Goal: Find contact information: Find contact information

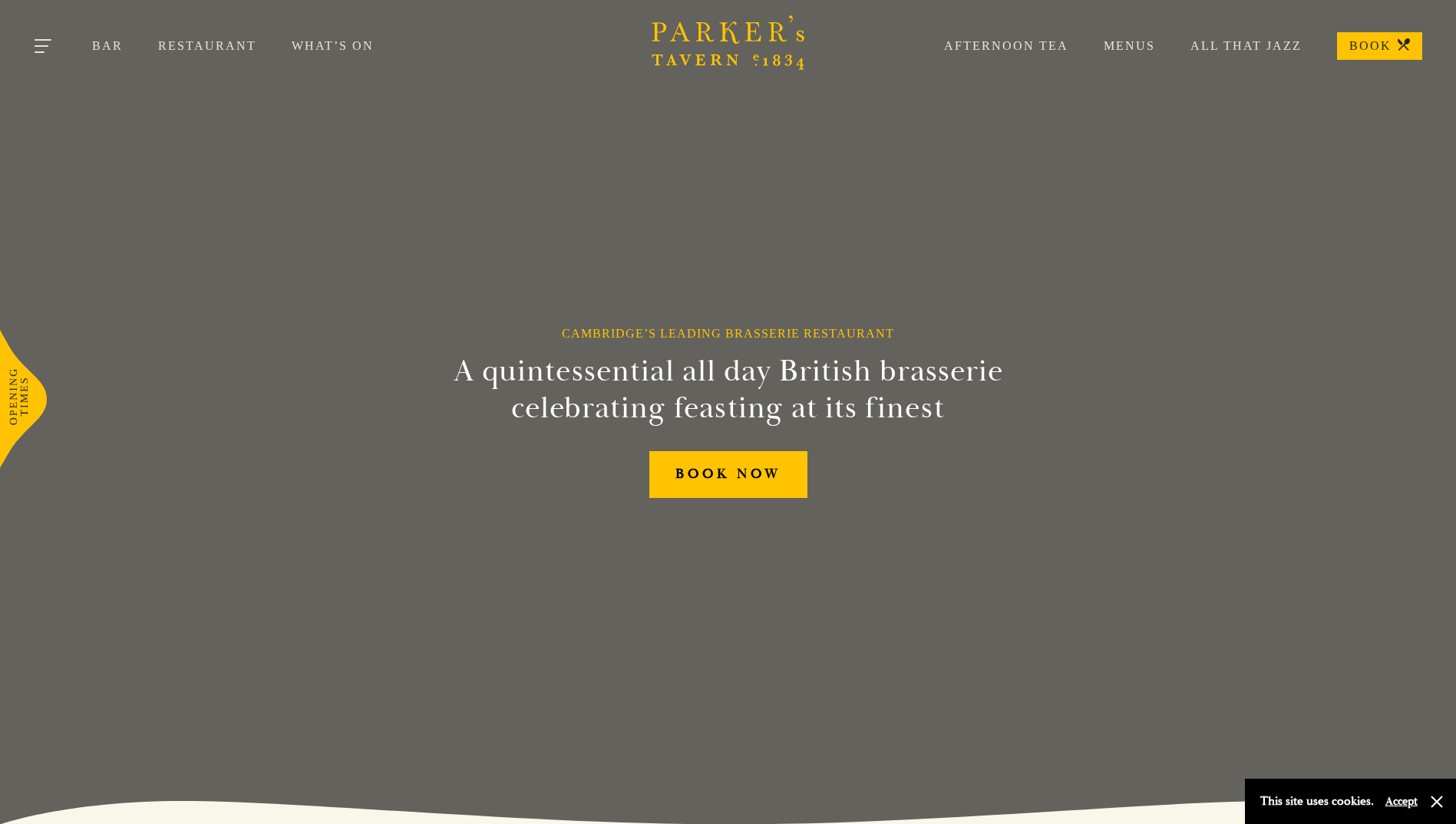
click at [54, 46] on button "Toggle navigation" at bounding box center [44, 49] width 65 height 65
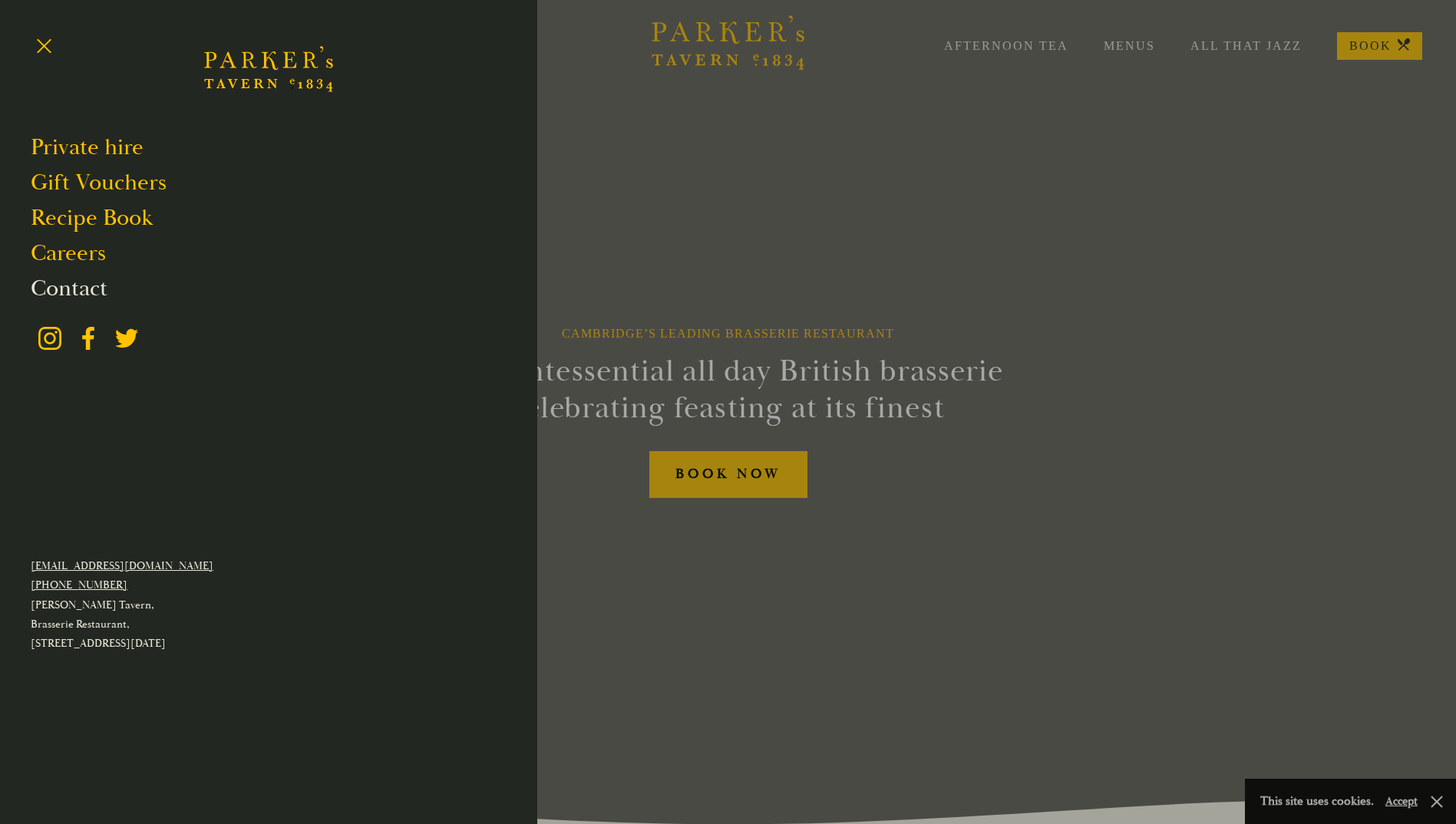
click at [91, 284] on link "Contact" at bounding box center [69, 288] width 77 height 29
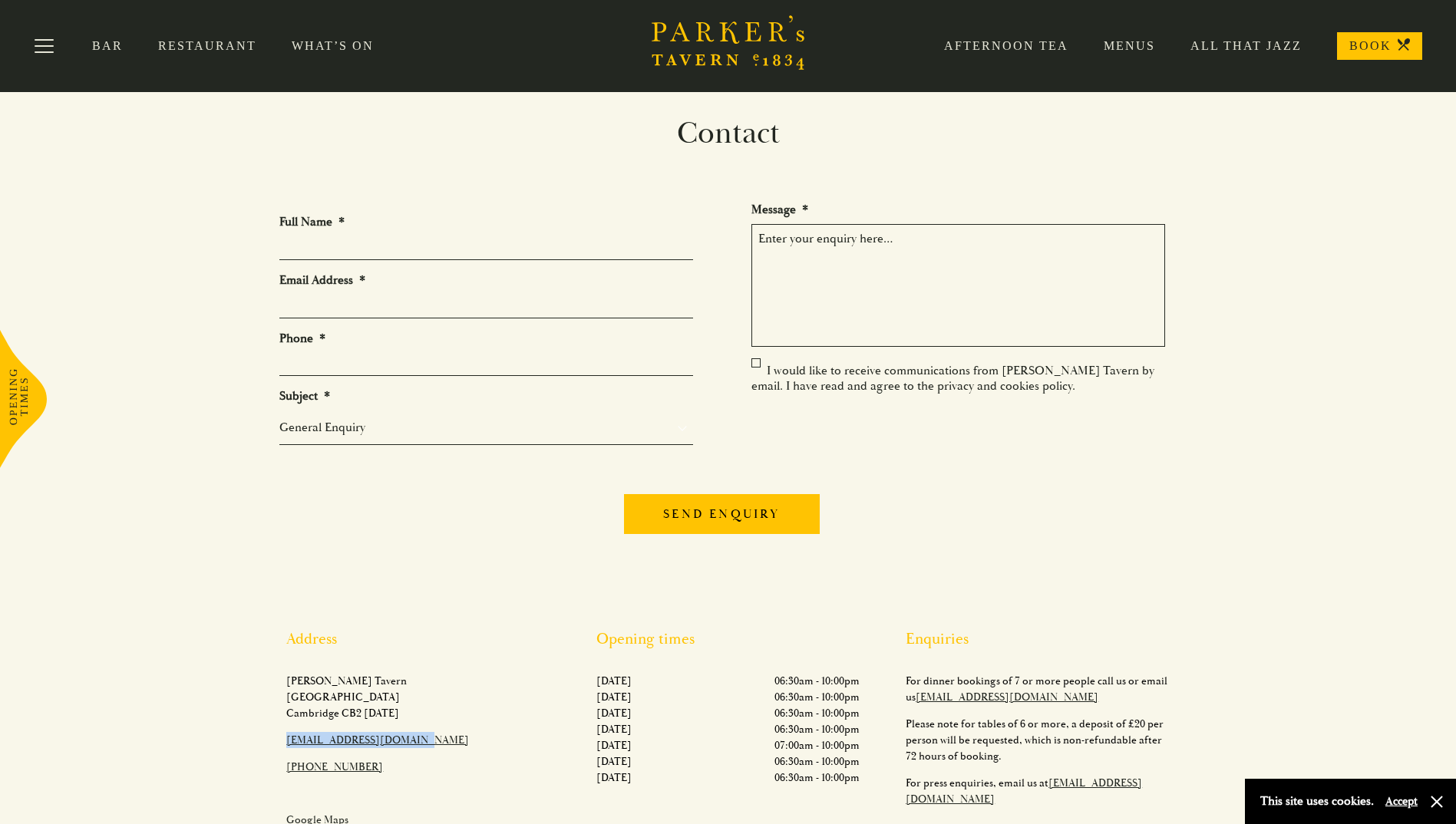
drag, startPoint x: 412, startPoint y: 741, endPoint x: 279, endPoint y: 747, distance: 133.1
click at [279, 747] on div "Address [PERSON_NAME][GEOGRAPHIC_DATA][STREET_ADDRESS][DATE]​ [EMAIL_ADDRESS][D…" at bounding box center [418, 734] width 310 height 209
copy link "[EMAIL_ADDRESS][DOMAIN_NAME]"
